Goal: Information Seeking & Learning: Learn about a topic

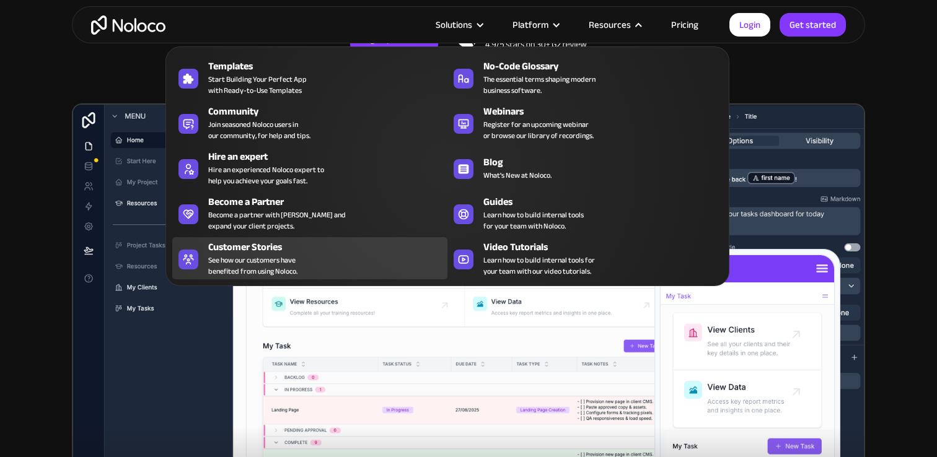
click at [311, 255] on div "Customer Stories See how our customers have benefited from using Noloco." at bounding box center [324, 258] width 233 height 37
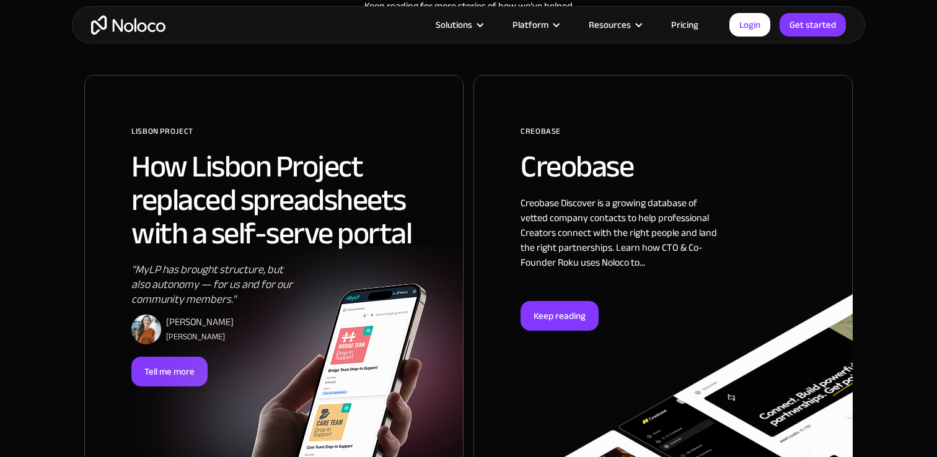
scroll to position [755, 0]
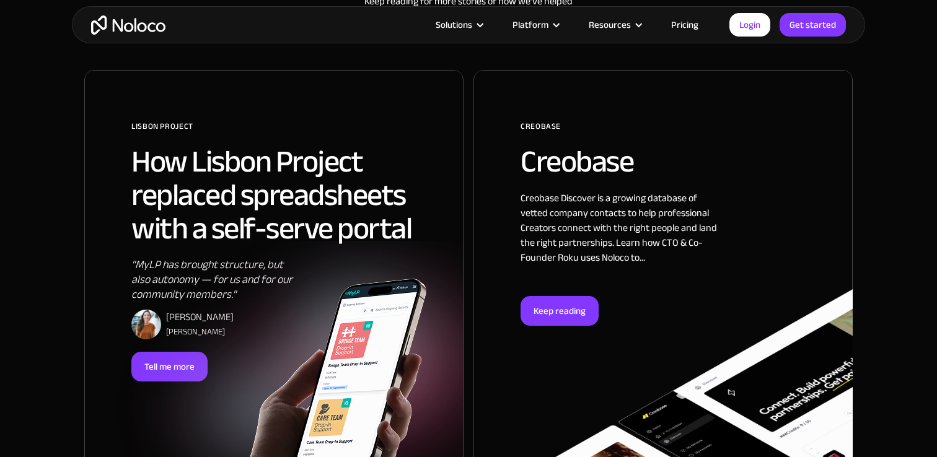
click at [141, 354] on img at bounding box center [282, 388] width 288 height 218
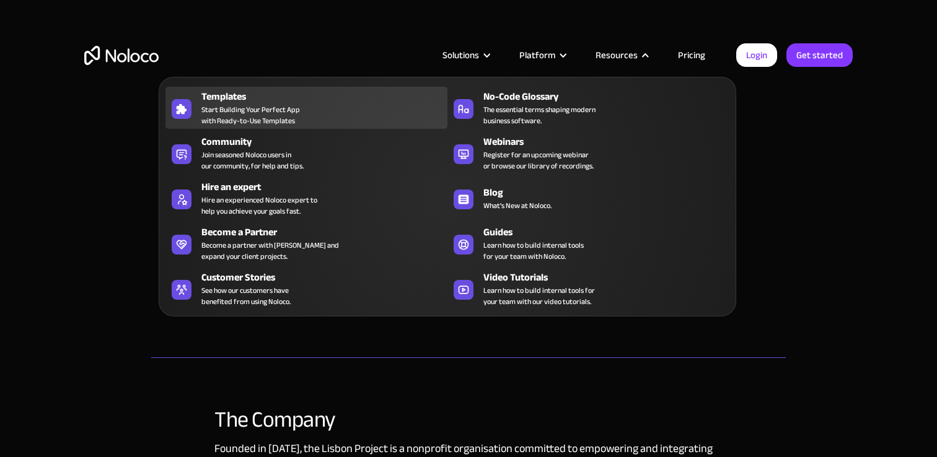
click at [296, 128] on link "Templates Start Building Your Perfect App with Ready-to-Use Templates" at bounding box center [306, 108] width 282 height 42
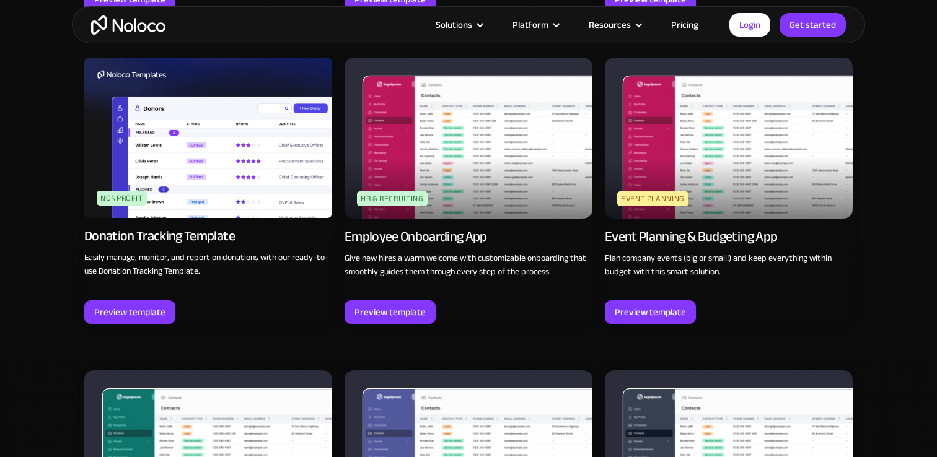
scroll to position [2885, 0]
